Goal: Task Accomplishment & Management: Use online tool/utility

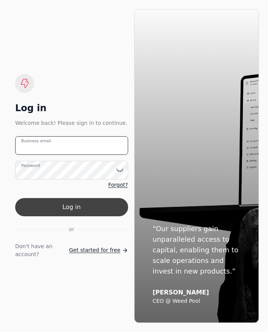
type email "[EMAIL_ADDRESS][DOMAIN_NAME]"
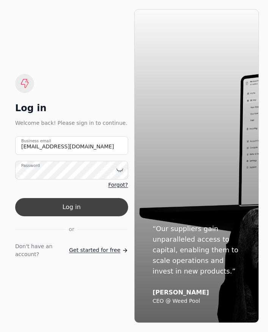
click at [63, 216] on button "Log in" at bounding box center [71, 207] width 113 height 18
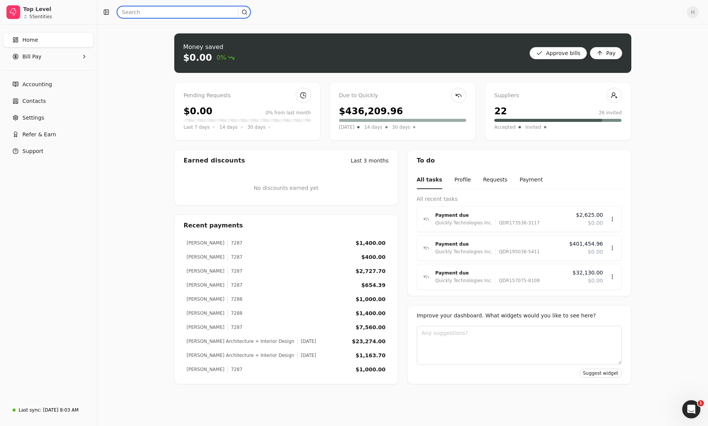
click at [151, 12] on input "text" at bounding box center [184, 12] width 134 height 12
type input "blue"
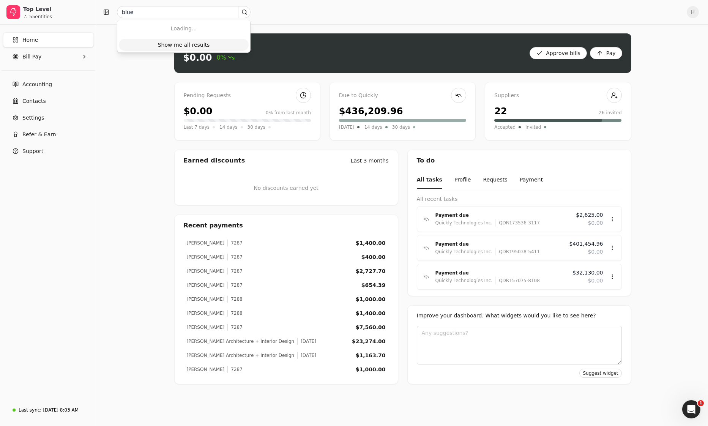
click at [171, 43] on div "Show me all results" at bounding box center [184, 45] width 52 height 8
click at [61, 59] on Pay "Bill Pay" at bounding box center [48, 56] width 91 height 15
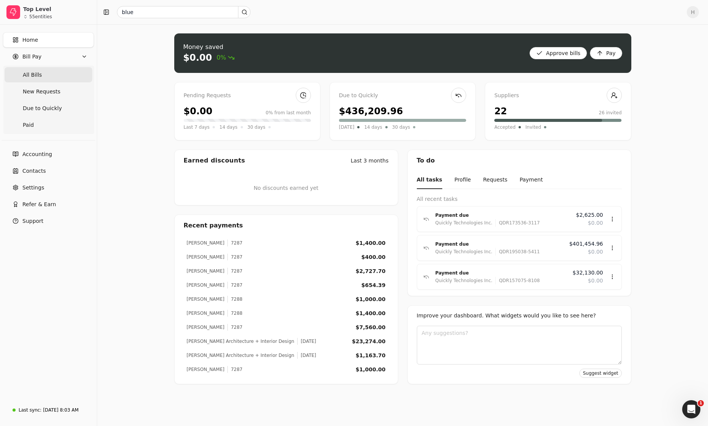
click at [54, 72] on Bills "All Bills" at bounding box center [49, 74] width 88 height 15
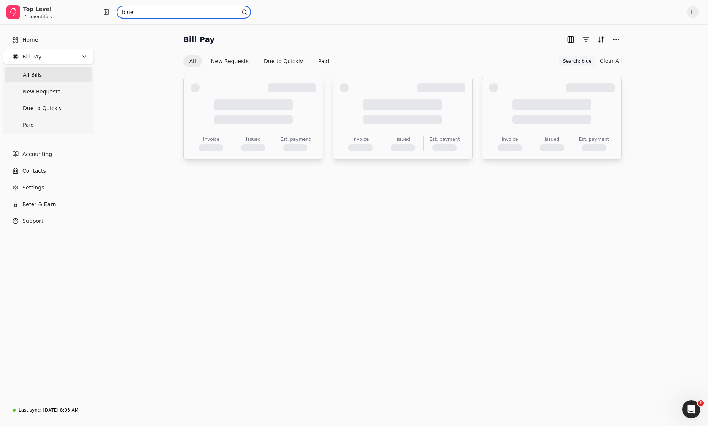
click at [159, 13] on input "blue" at bounding box center [184, 12] width 134 height 12
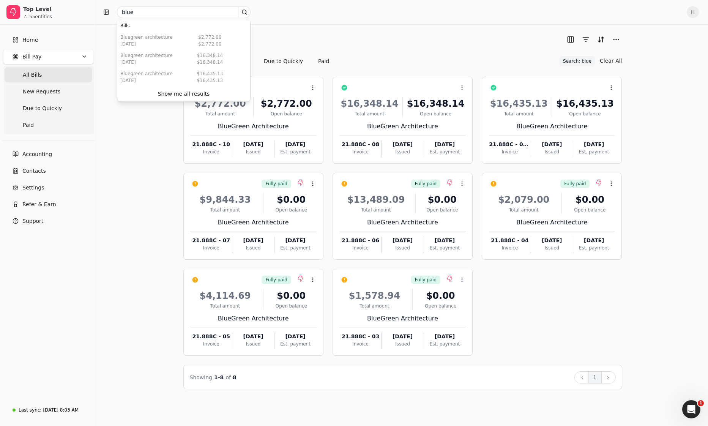
drag, startPoint x: 106, startPoint y: 124, endPoint x: 119, endPoint y: 121, distance: 13.1
click at [109, 123] on div "Bill Pay All New Requests Due to Quickly Paid Search: blue Search: blue Clear A…" at bounding box center [402, 211] width 592 height 356
click at [9, 35] on link "Home" at bounding box center [48, 39] width 91 height 15
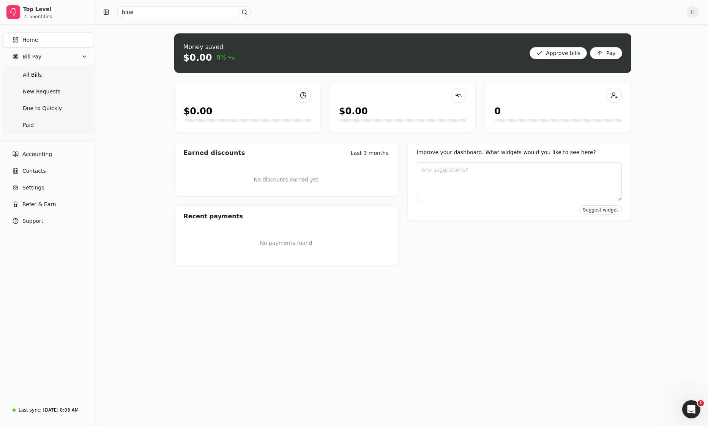
click at [268, 16] on span "H" at bounding box center [693, 12] width 12 height 12
click at [268, 54] on link "Sign Out" at bounding box center [656, 57] width 82 height 13
